Goal: Task Accomplishment & Management: Manage account settings

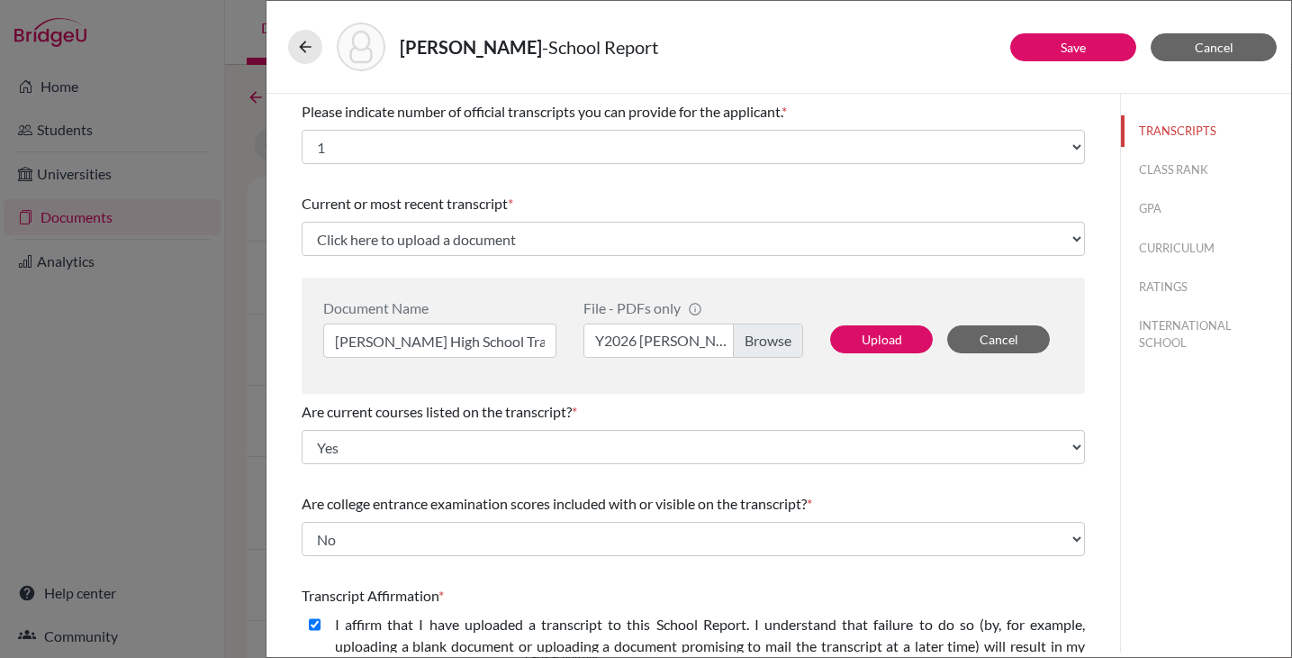
select select "1"
select select "0"
select select "1"
select select "0"
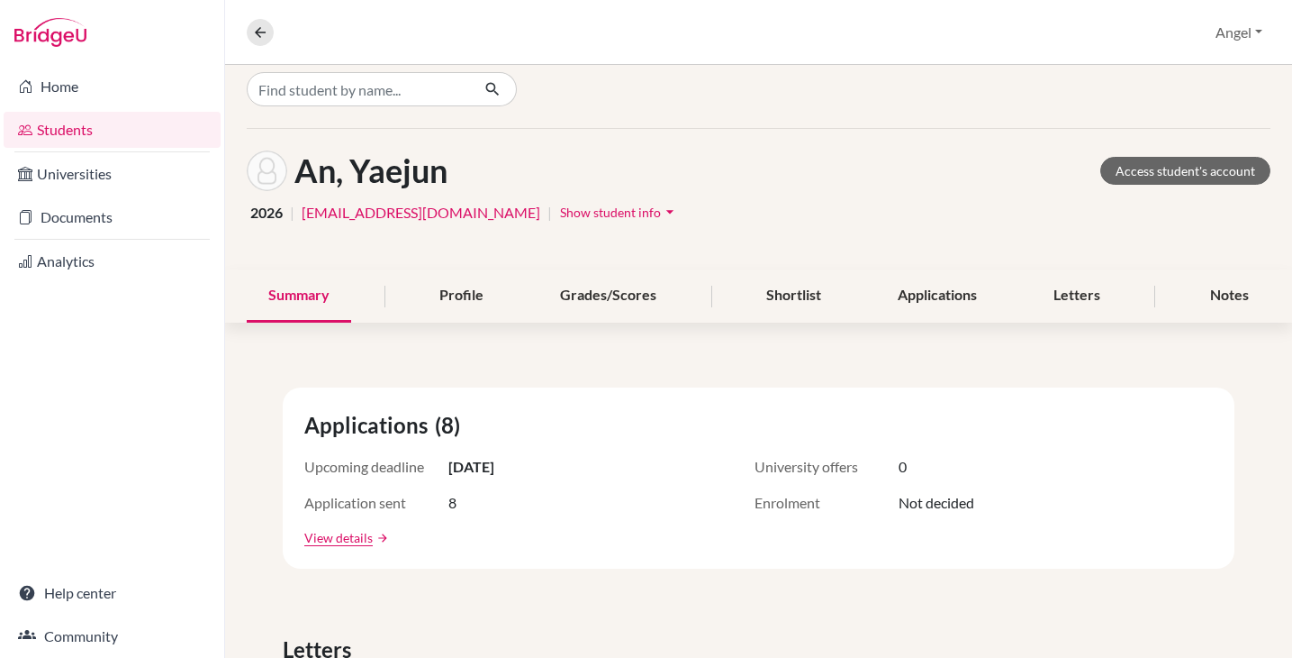
scroll to position [18, 0]
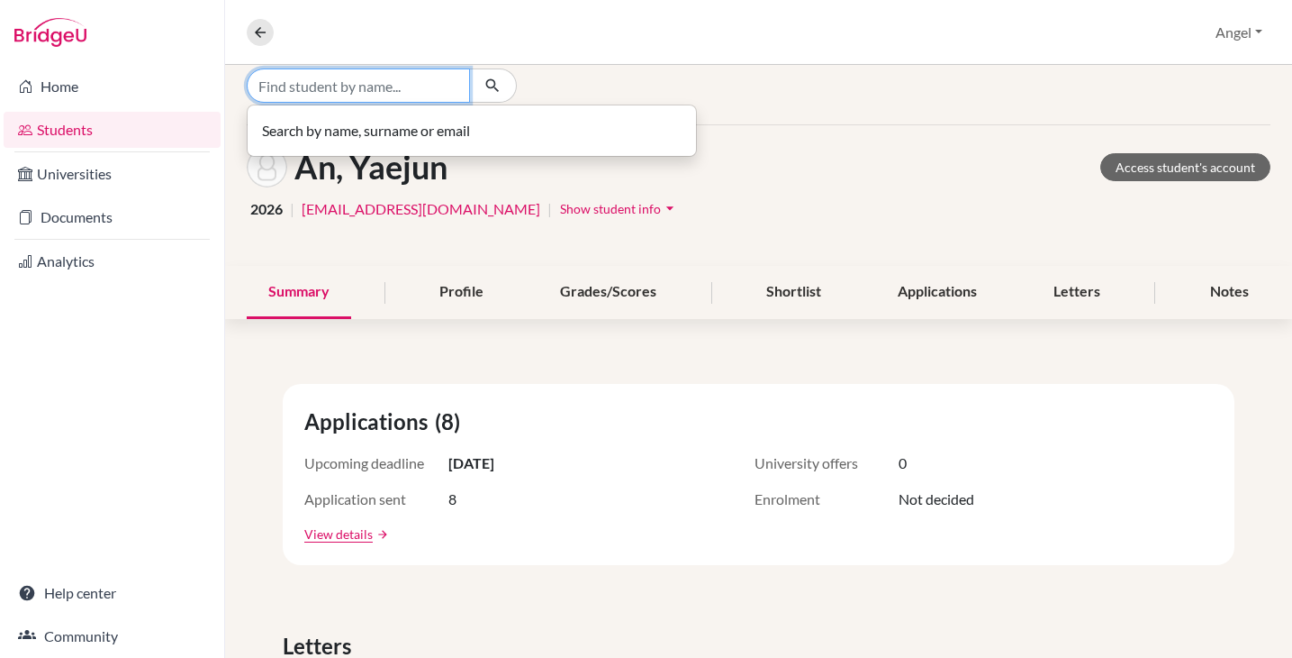
click at [400, 72] on input "Find student by name..." at bounding box center [358, 85] width 223 height 34
type input "Jihwan"
click at [450, 84] on input "Jihwan" at bounding box center [358, 85] width 223 height 34
click at [321, 87] on input "Find student by name..." at bounding box center [358, 85] width 223 height 34
type input "jihwan"
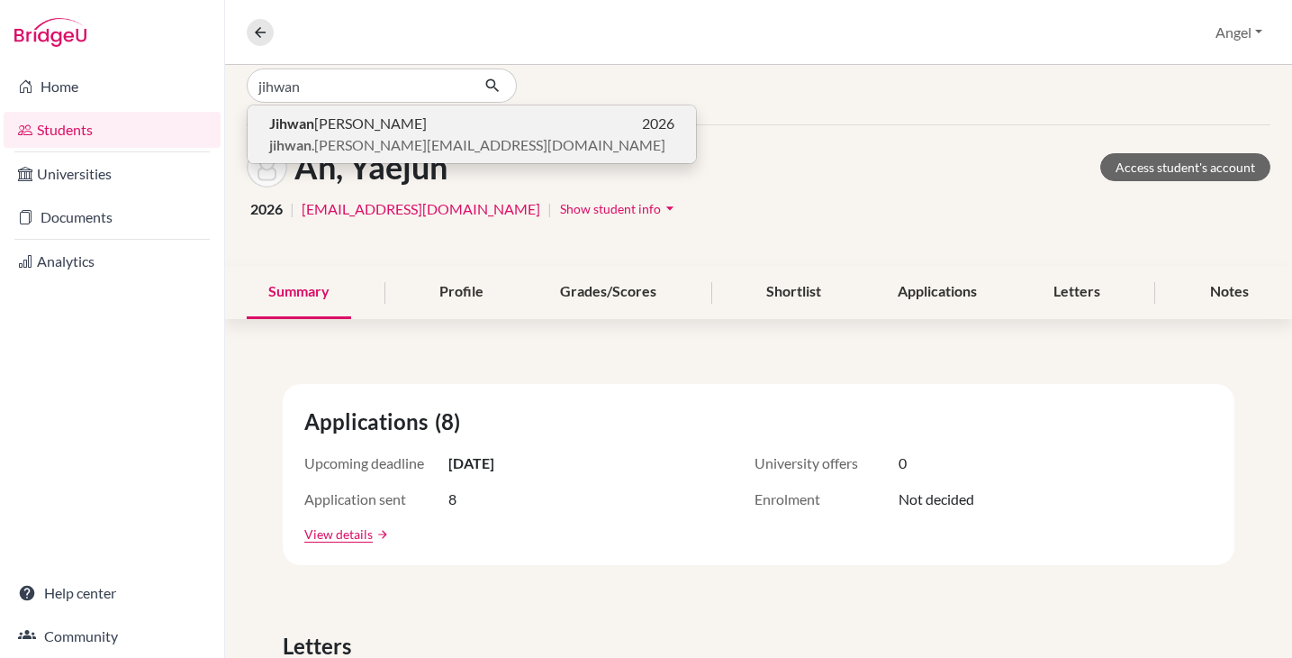
click at [354, 150] on span "jihwan .kim@students.hope.edu.kh" at bounding box center [467, 145] width 396 height 22
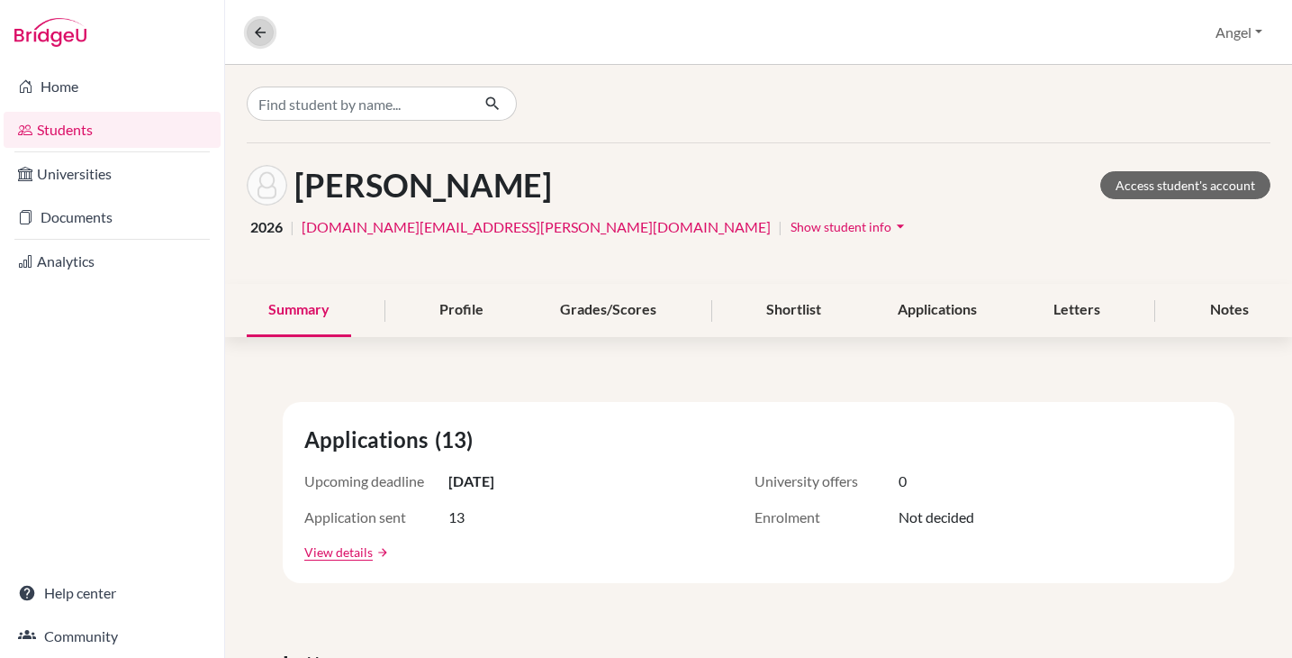
click at [254, 33] on icon at bounding box center [260, 32] width 16 height 16
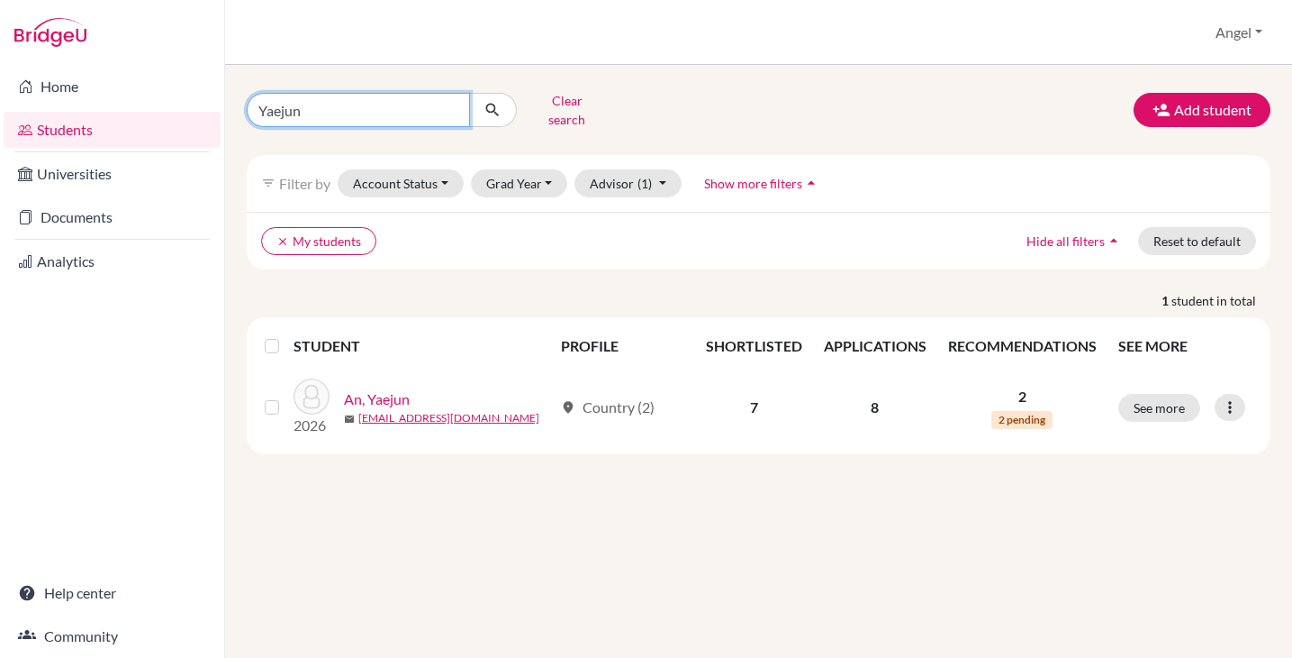
click at [356, 102] on input "Yaejun" at bounding box center [358, 110] width 223 height 34
click at [452, 107] on input "Yaejun" at bounding box center [358, 110] width 223 height 34
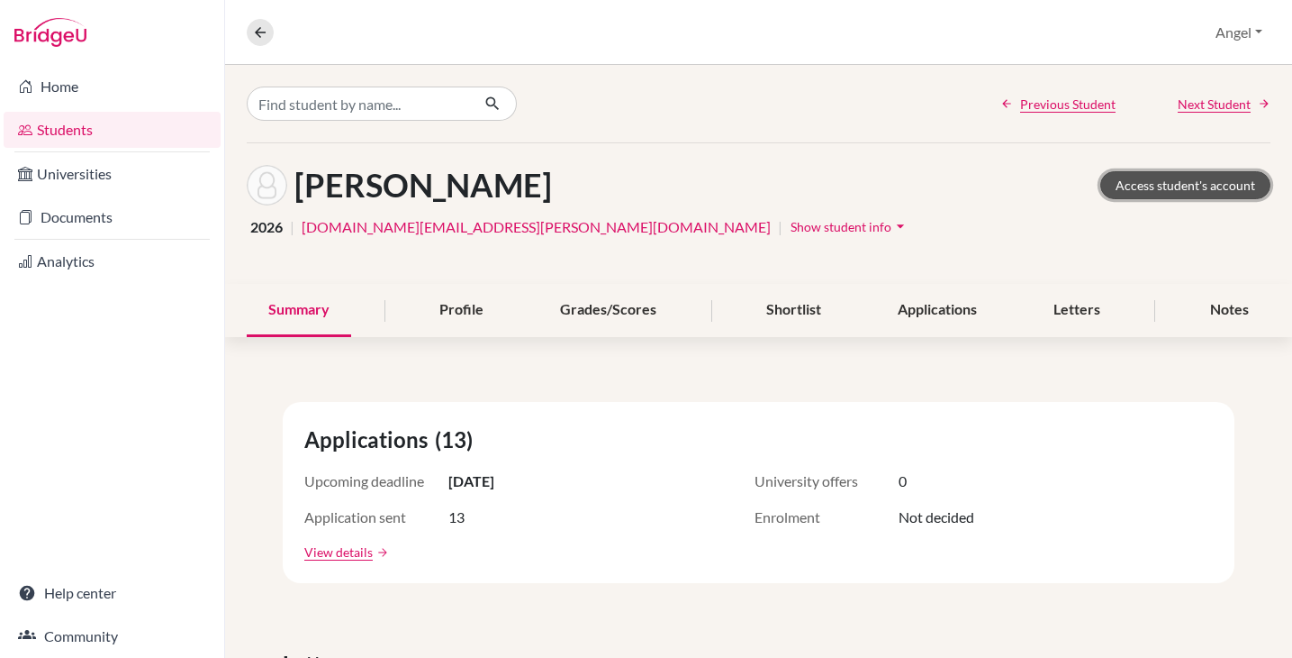
click at [1151, 184] on link "Access student's account" at bounding box center [1186, 185] width 170 height 28
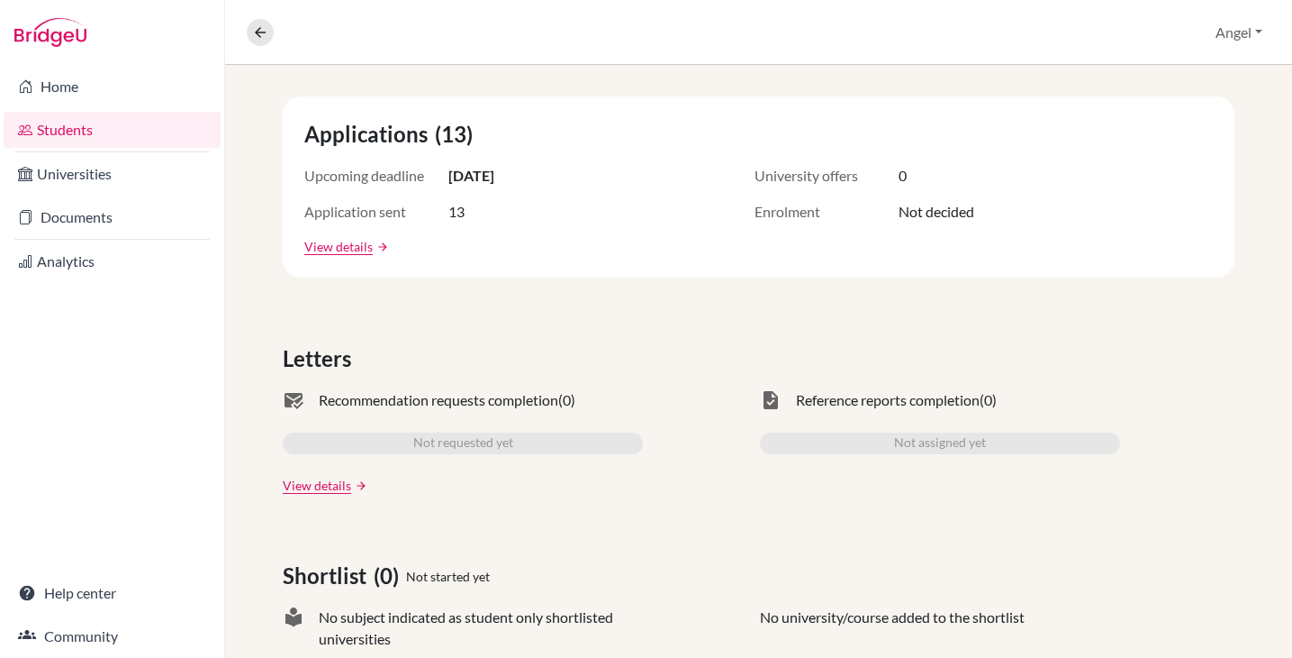
scroll to position [61, 0]
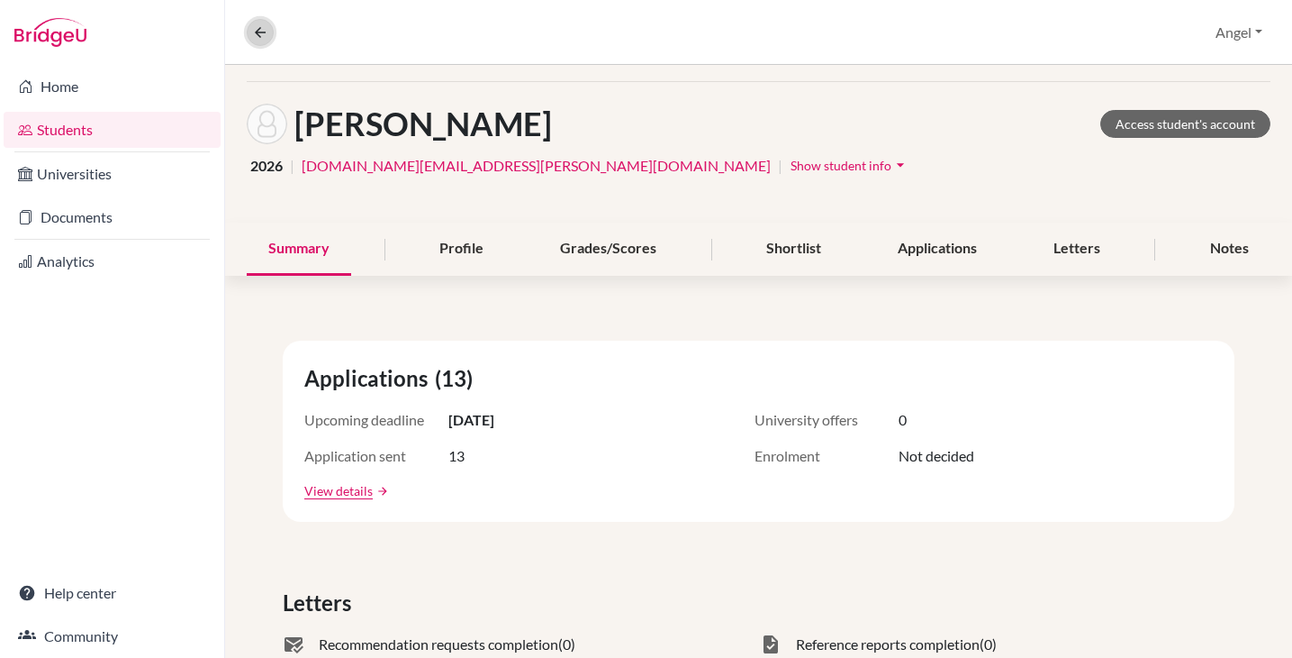
click at [264, 39] on icon at bounding box center [260, 32] width 16 height 16
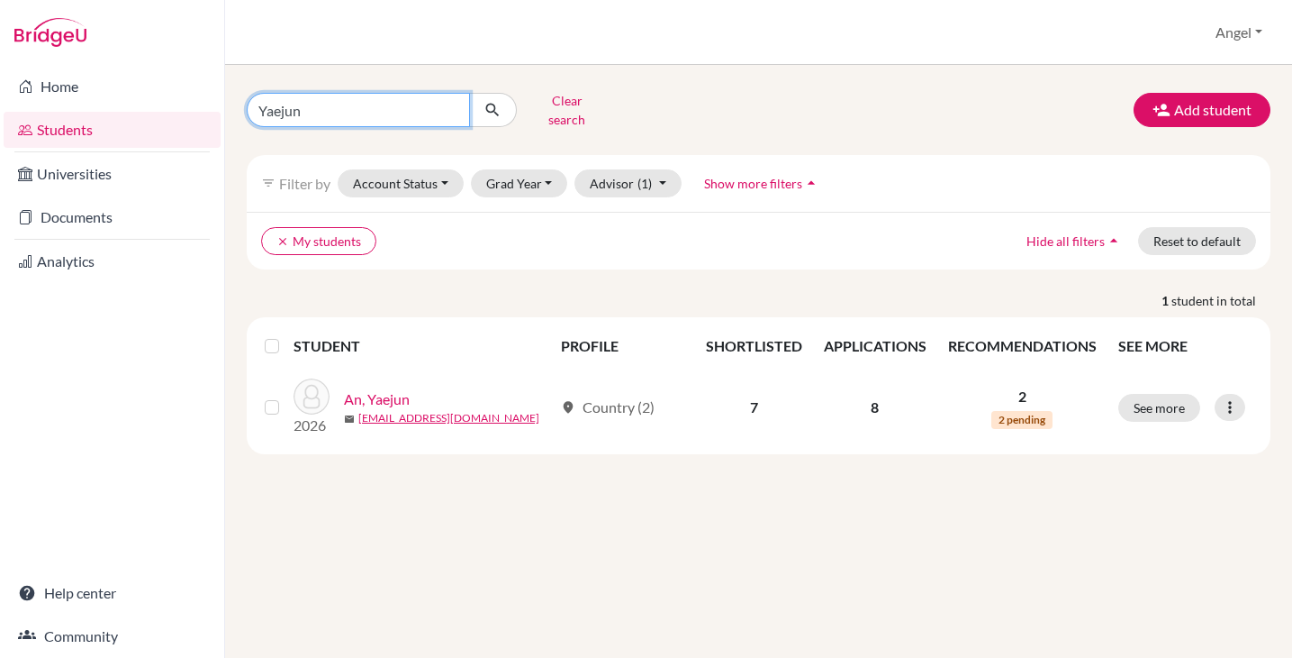
click at [333, 109] on input "Yaejun" at bounding box center [358, 110] width 223 height 34
click at [331, 109] on input "Yaejun" at bounding box center [358, 110] width 223 height 34
type input "Jihwan"
click button "submit" at bounding box center [493, 110] width 48 height 34
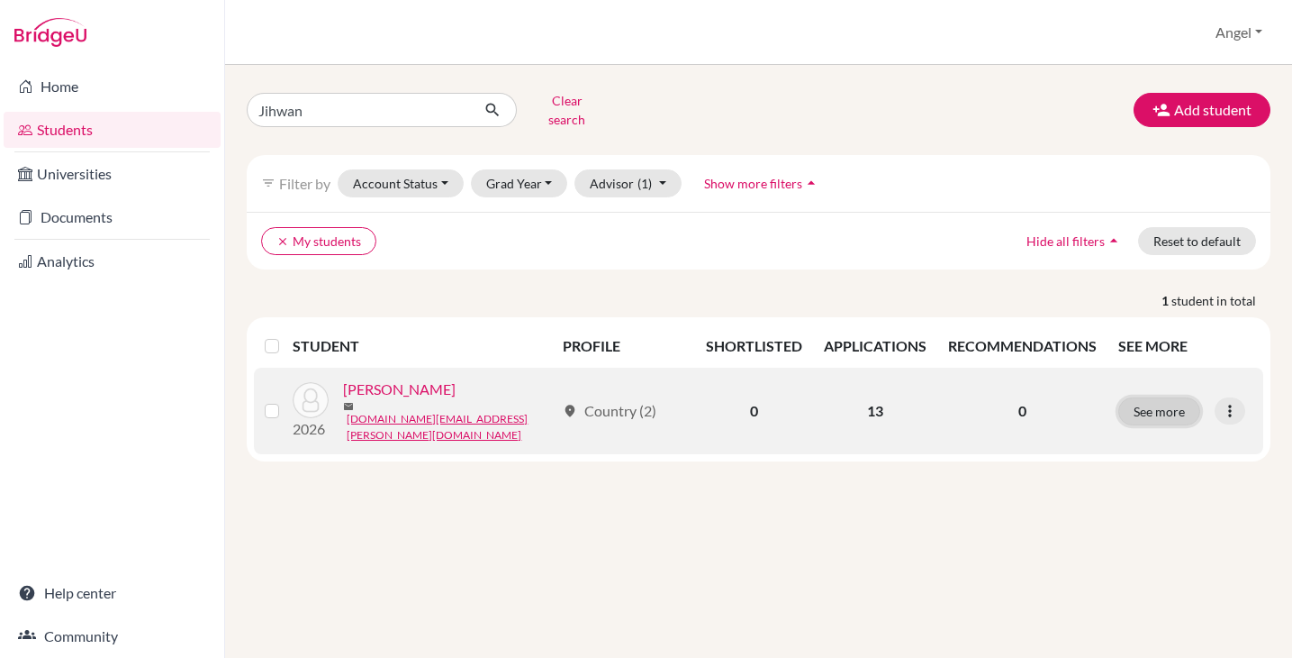
click at [1183, 400] on button "See more" at bounding box center [1160, 411] width 82 height 28
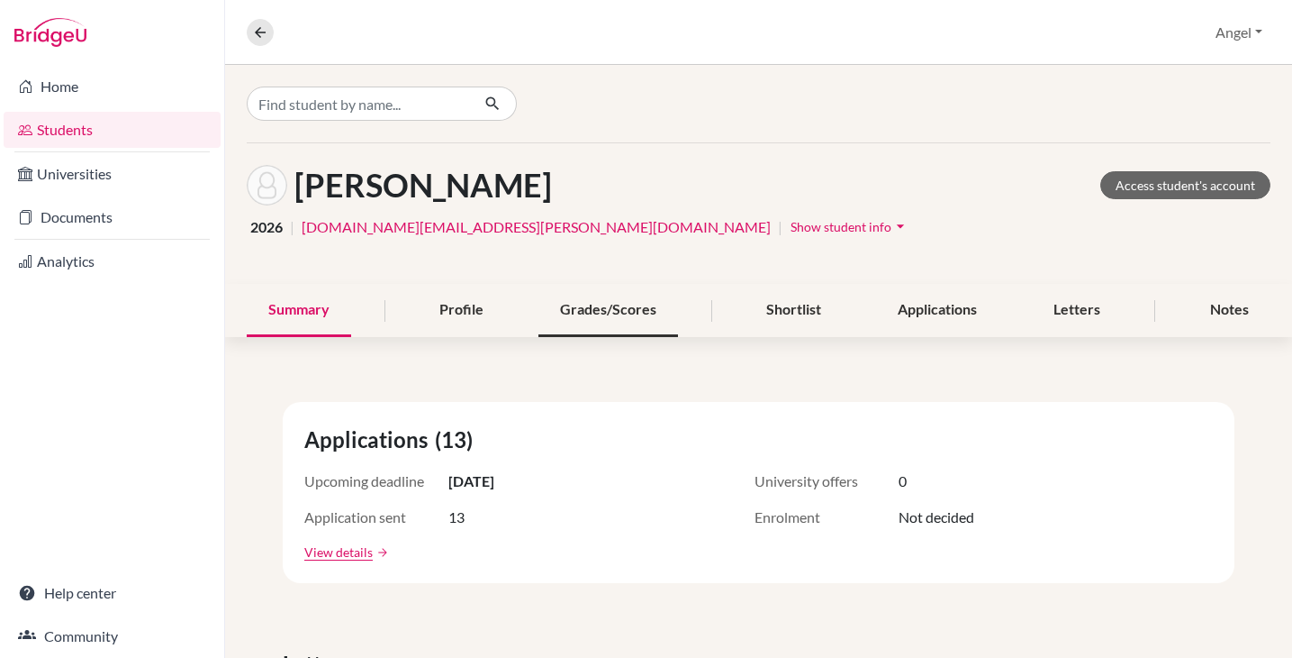
click at [594, 305] on div "Grades/Scores" at bounding box center [609, 310] width 140 height 53
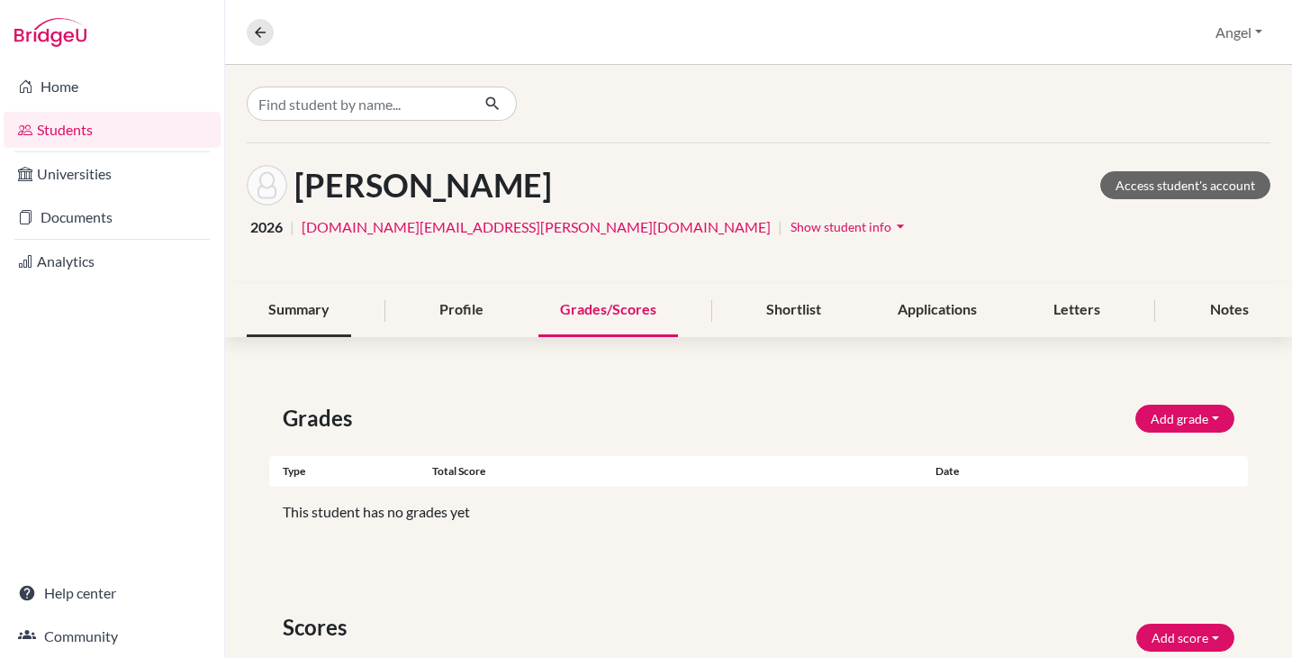
click at [295, 308] on div "Summary" at bounding box center [299, 310] width 104 height 53
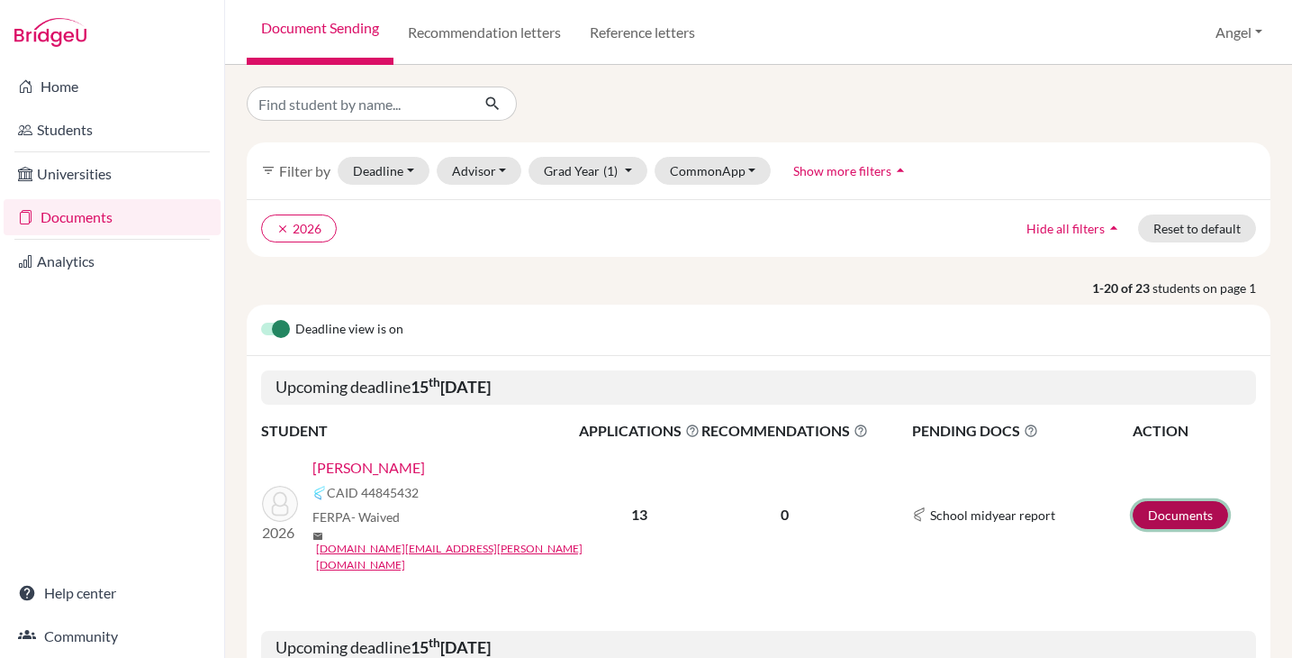
click at [1160, 508] on link "Documents" at bounding box center [1180, 515] width 95 height 28
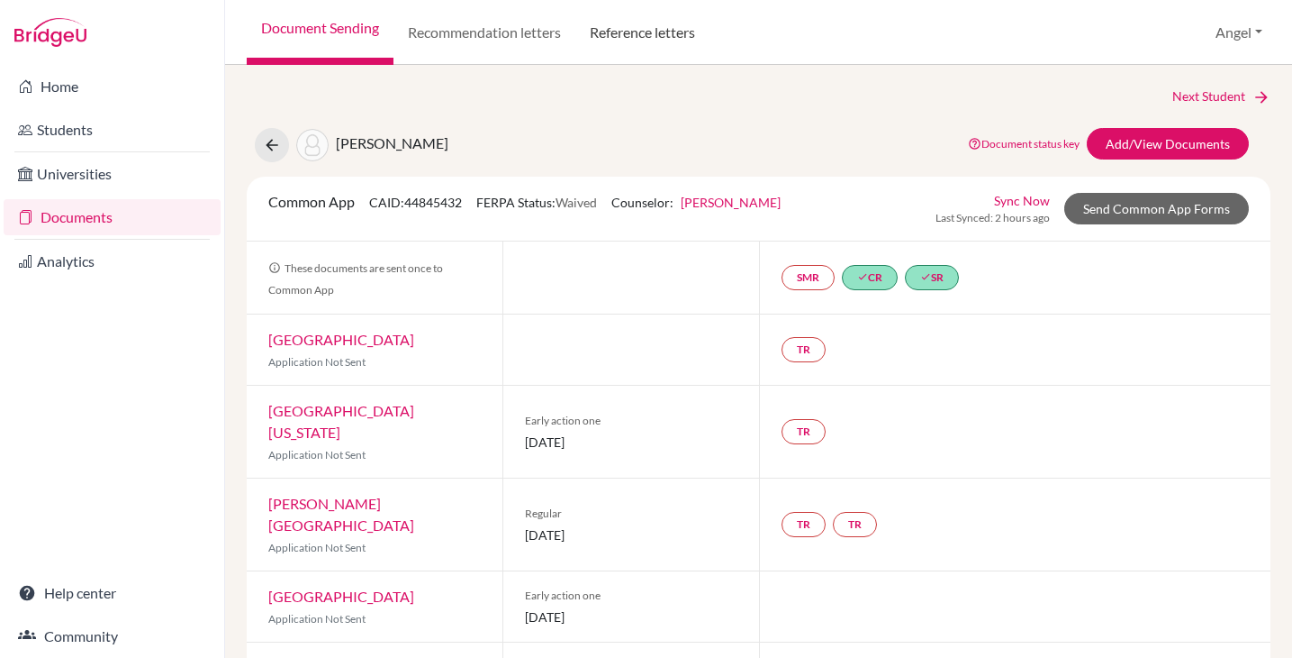
click at [630, 32] on link "Reference letters" at bounding box center [643, 32] width 134 height 65
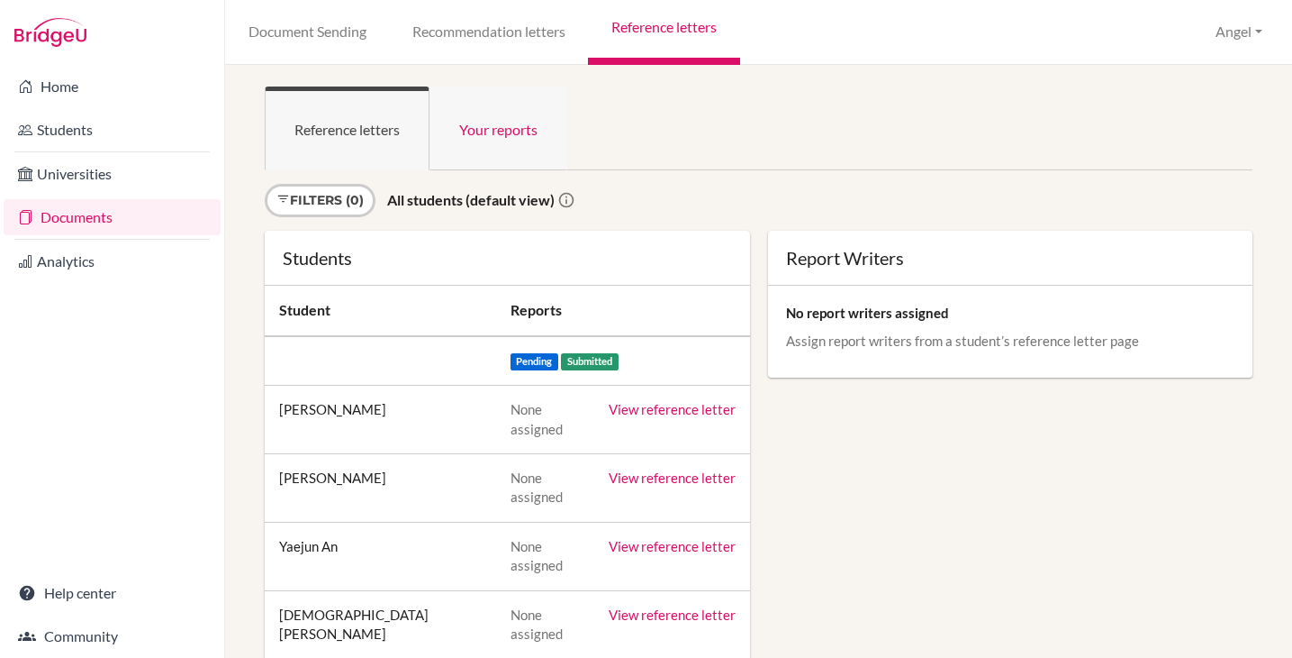
click at [485, 128] on link "Your reports" at bounding box center [499, 128] width 138 height 84
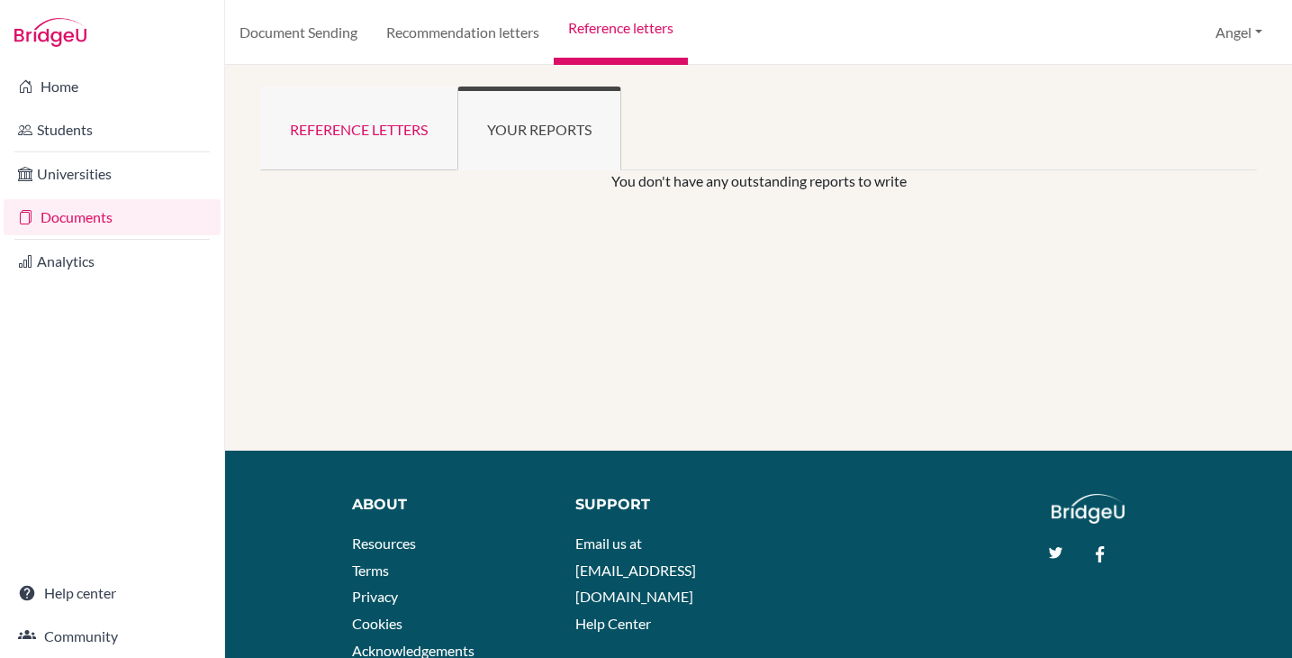
click at [401, 133] on link "Reference letters" at bounding box center [358, 128] width 197 height 84
